Goal: Task Accomplishment & Management: Use online tool/utility

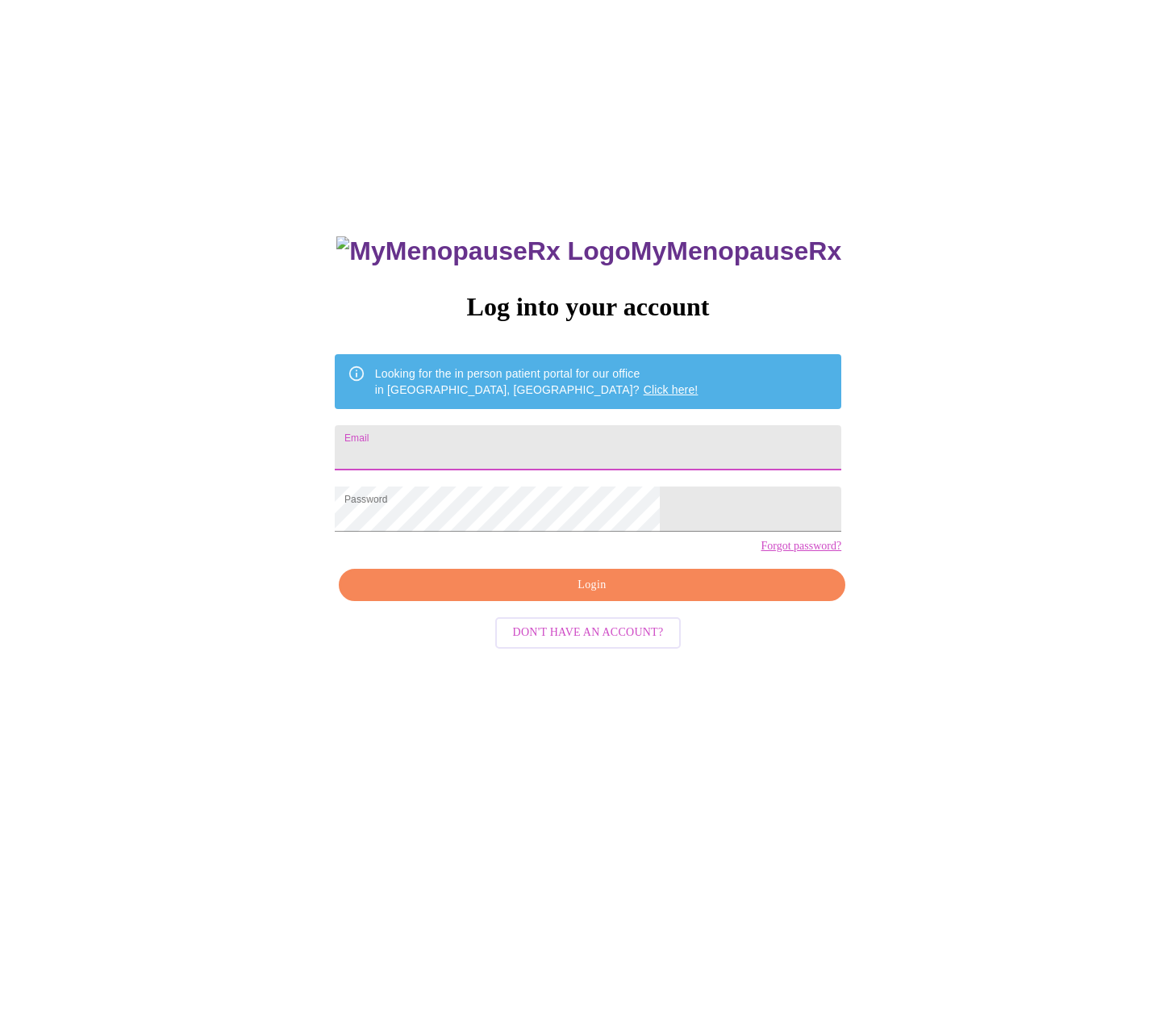
click at [448, 439] on input "Email" at bounding box center [588, 447] width 507 height 45
type input "[EMAIL_ADDRESS][DOMAIN_NAME]"
click at [574, 602] on button "Login" at bounding box center [592, 585] width 507 height 33
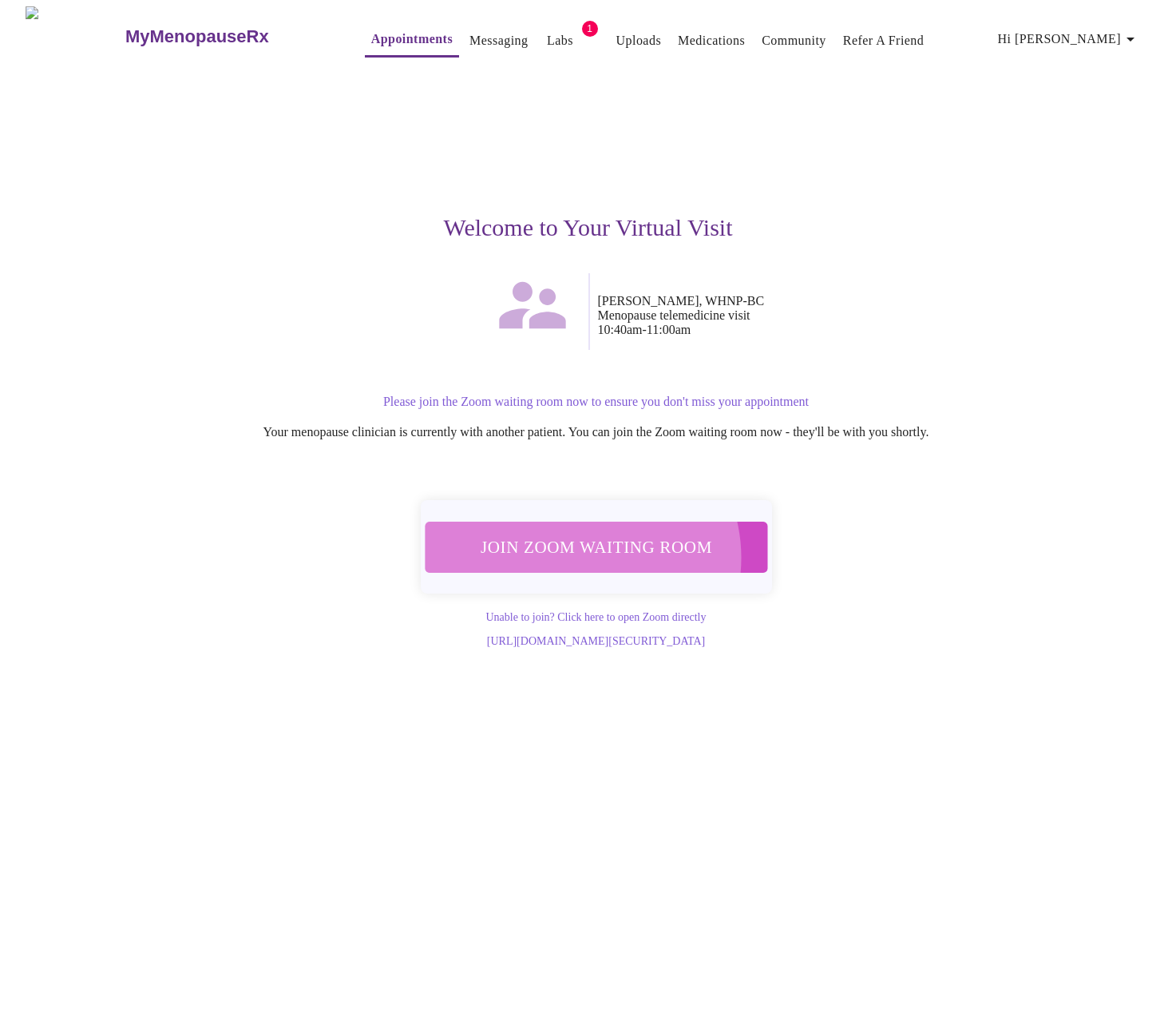
click at [580, 547] on span "Join Zoom Waiting Room" at bounding box center [596, 546] width 300 height 29
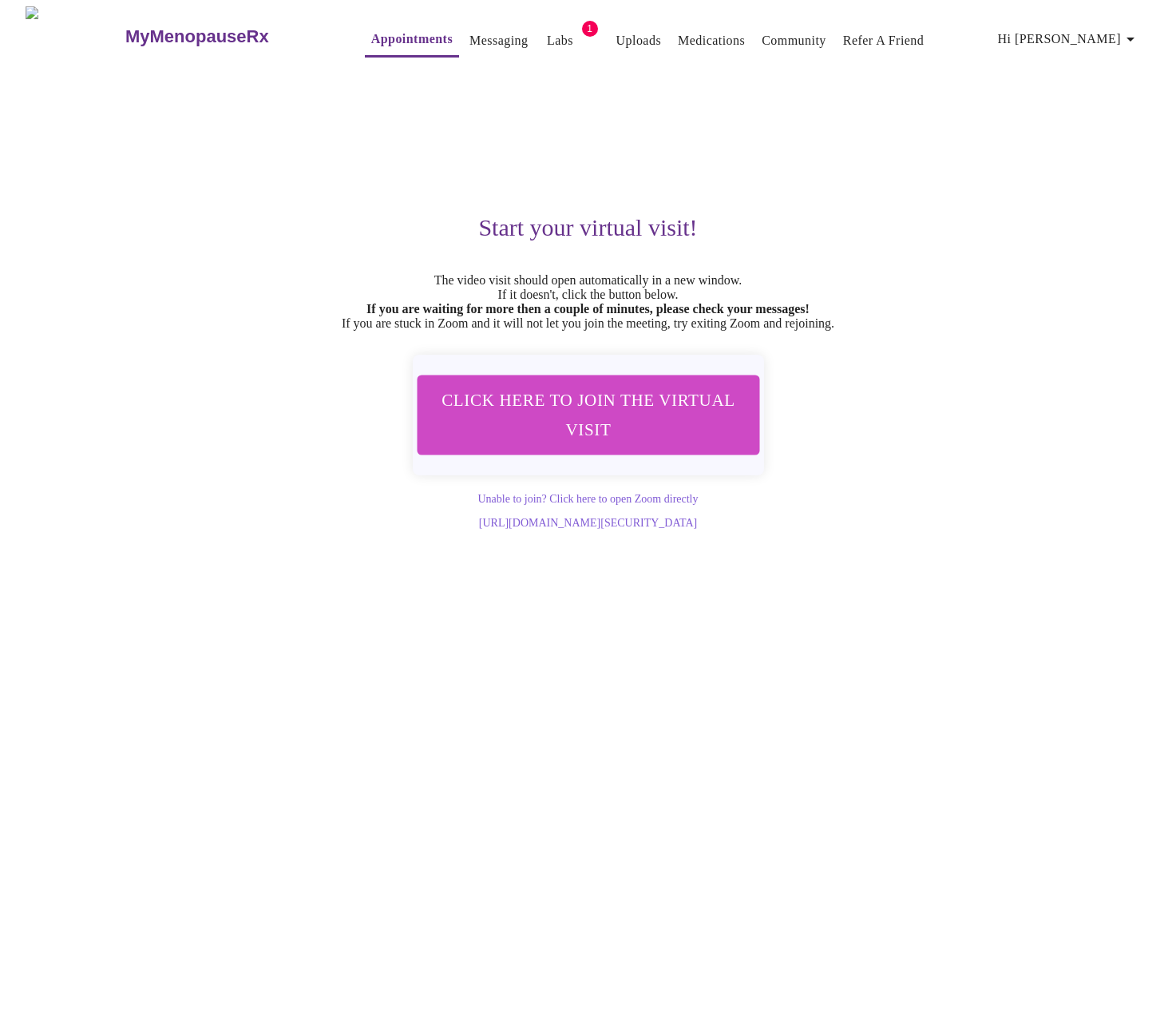
click at [478, 402] on span "Click here to join the virtual visit" at bounding box center [587, 414] width 300 height 59
